Goal: Transaction & Acquisition: Purchase product/service

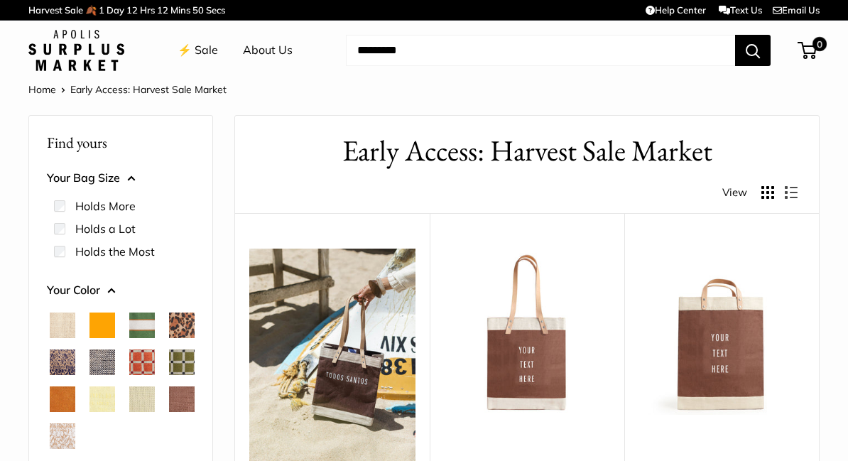
click at [212, 46] on link "⚡️ Sale" at bounding box center [198, 50] width 41 height 21
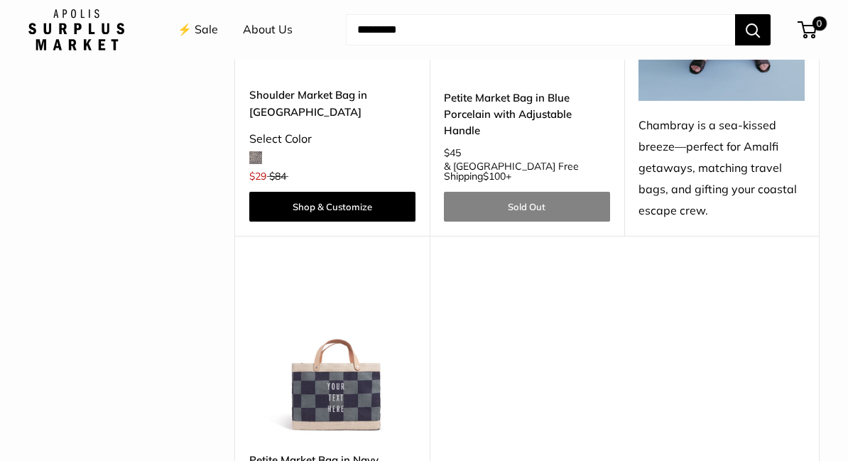
scroll to position [3790, 0]
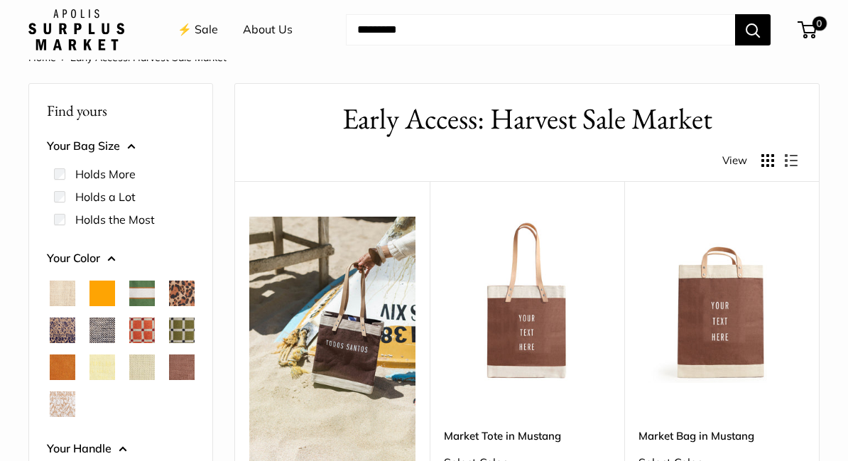
scroll to position [0, 0]
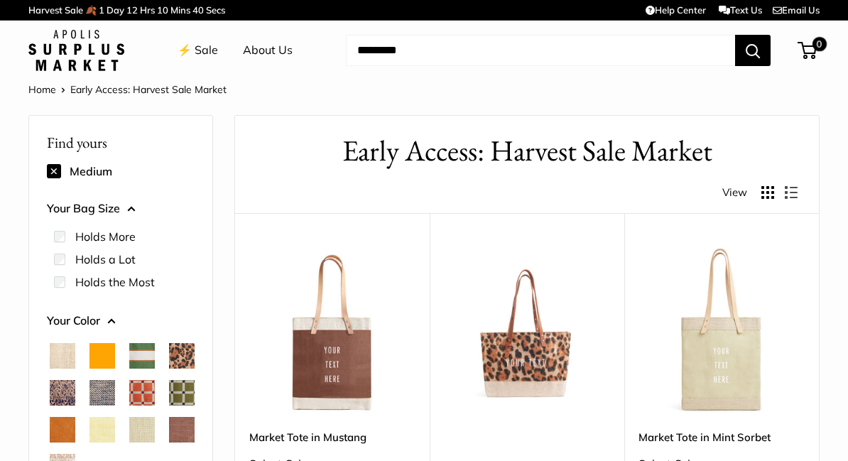
click at [200, 50] on link "⚡️ Sale" at bounding box center [198, 50] width 41 height 21
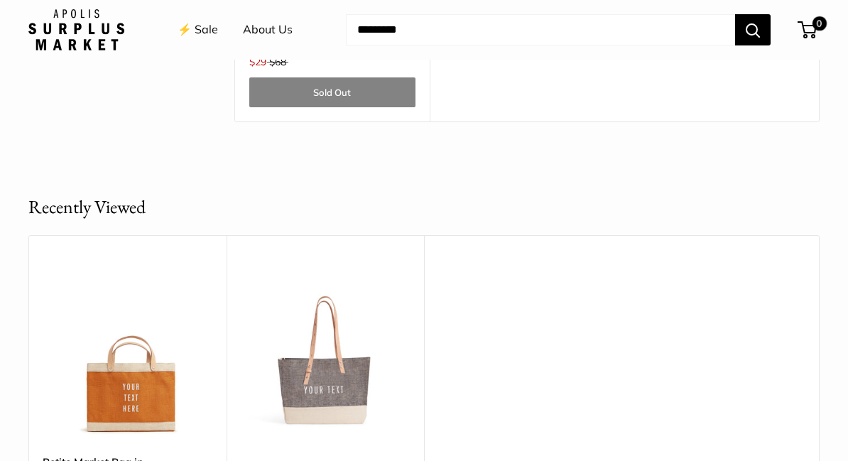
scroll to position [4306, 0]
